Goal: Transaction & Acquisition: Purchase product/service

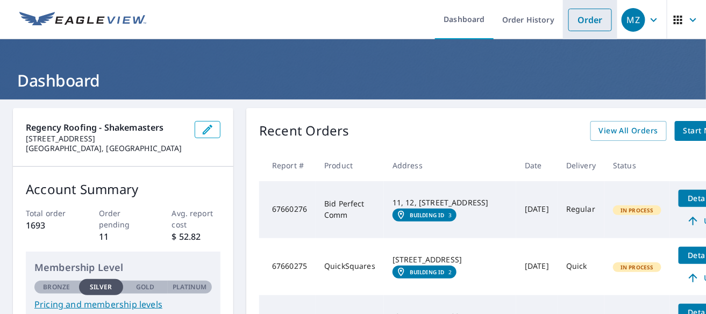
click at [582, 17] on link "Order" at bounding box center [590, 20] width 44 height 23
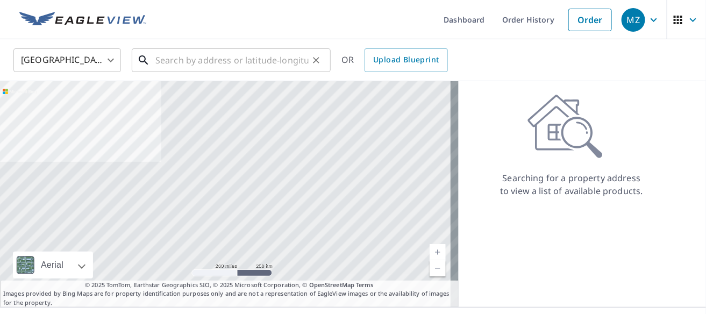
click at [174, 58] on input "text" at bounding box center [231, 60] width 153 height 30
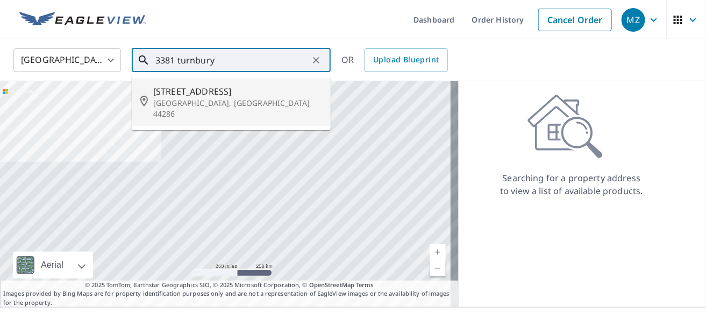
click at [170, 94] on span "[STREET_ADDRESS]" at bounding box center [237, 91] width 169 height 13
type input "[STREET_ADDRESS][PERSON_NAME]"
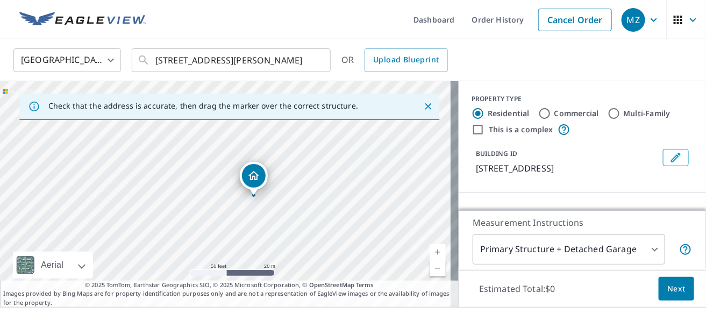
drag, startPoint x: 142, startPoint y: 211, endPoint x: 453, endPoint y: 148, distance: 317.6
click at [453, 148] on div "Check that the address is accurate, then drag the marker over the correct struc…" at bounding box center [353, 194] width 706 height 226
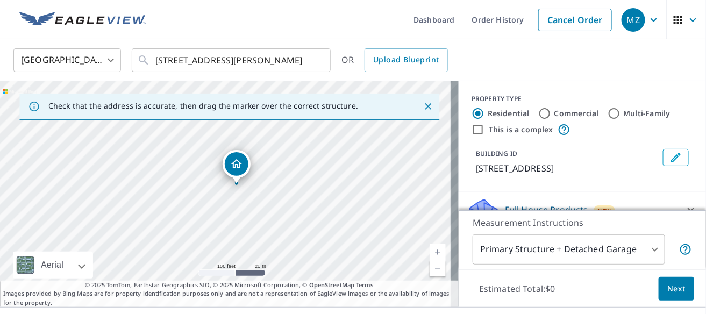
click at [349, 165] on div "[STREET_ADDRESS][PERSON_NAME]" at bounding box center [229, 194] width 459 height 226
drag, startPoint x: 276, startPoint y: 186, endPoint x: 287, endPoint y: 185, distance: 10.8
click at [287, 185] on div "[STREET_ADDRESS][PERSON_NAME]" at bounding box center [229, 194] width 459 height 226
click at [425, 105] on icon "Close" at bounding box center [428, 106] width 6 height 6
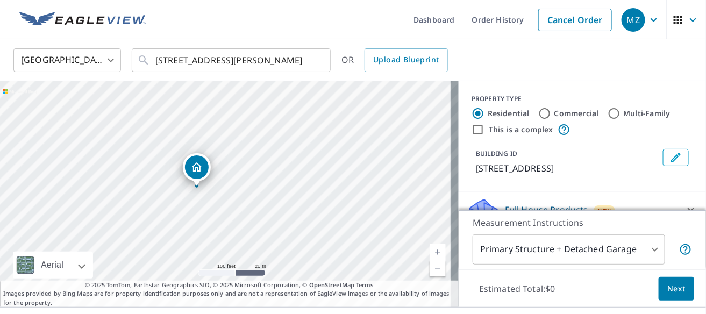
drag, startPoint x: 225, startPoint y: 175, endPoint x: 197, endPoint y: 169, distance: 29.1
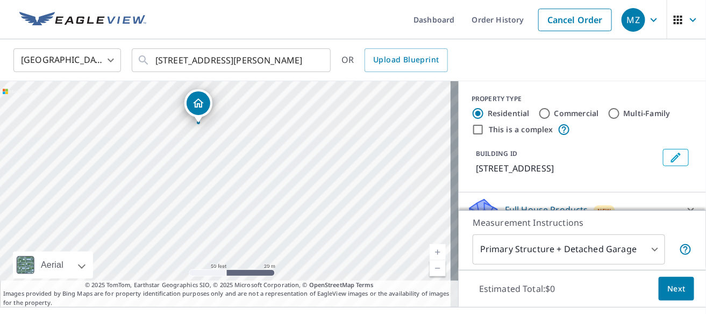
drag, startPoint x: 298, startPoint y: 204, endPoint x: 370, endPoint y: 150, distance: 90.2
click at [370, 150] on div "[STREET_ADDRESS][PERSON_NAME]" at bounding box center [229, 194] width 459 height 226
drag, startPoint x: 205, startPoint y: 102, endPoint x: 265, endPoint y: 120, distance: 62.6
